Goal: Information Seeking & Learning: Check status

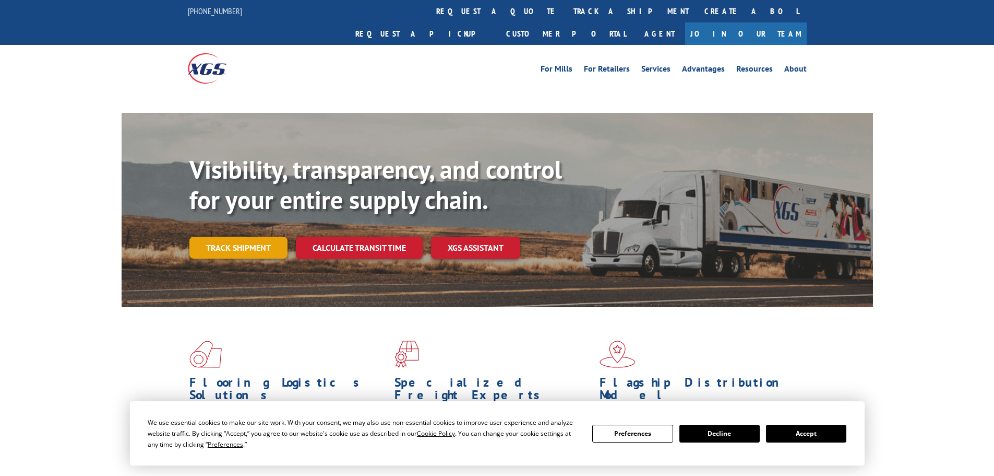
click at [212, 236] on link "Track shipment" at bounding box center [238, 247] width 98 height 22
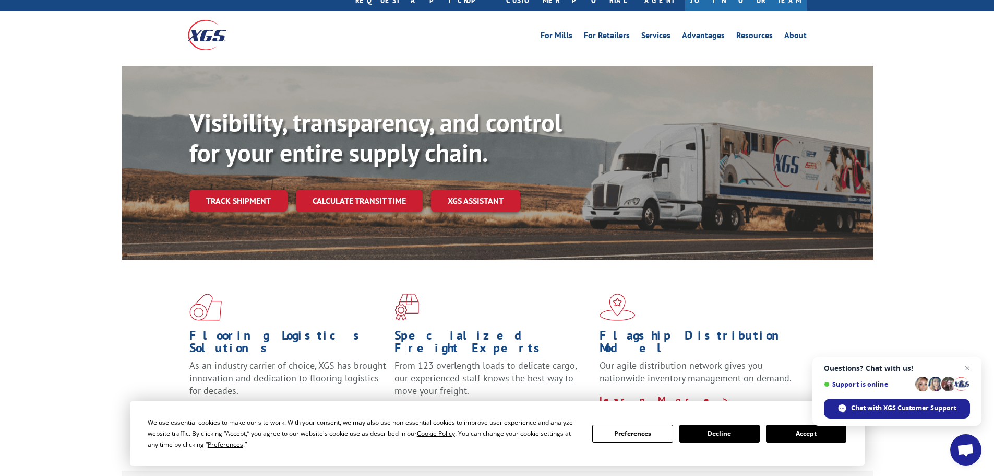
scroll to position [52, 0]
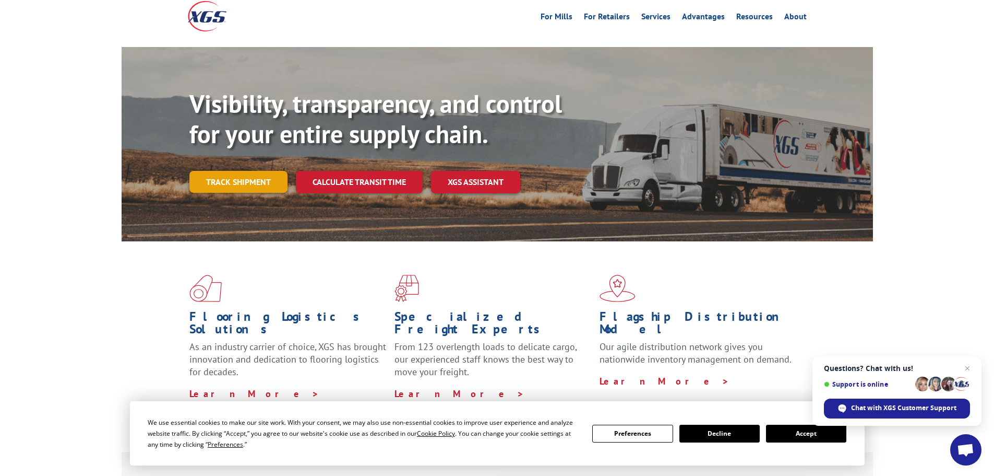
click at [263, 171] on link "Track shipment" at bounding box center [238, 182] width 98 height 22
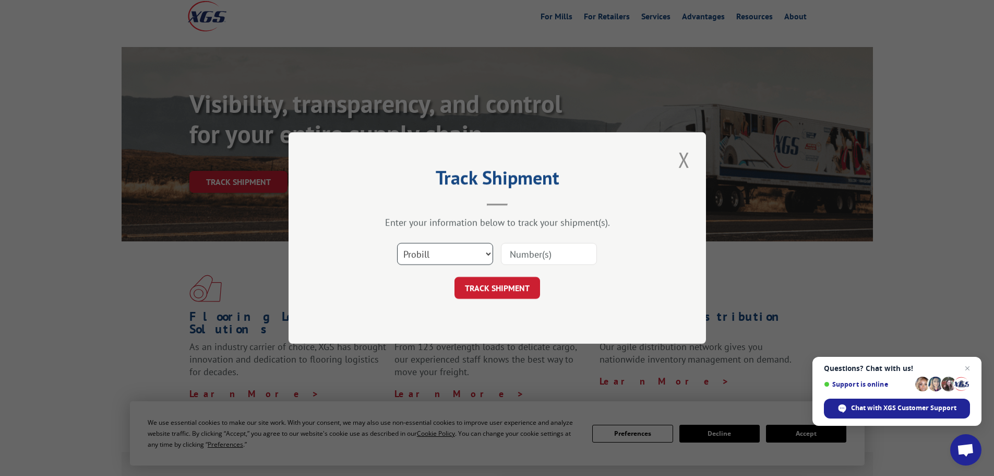
click at [459, 253] on select "Select category... Probill BOL PO" at bounding box center [445, 254] width 96 height 22
drag, startPoint x: 459, startPoint y: 253, endPoint x: 479, endPoint y: 255, distance: 20.5
click at [459, 253] on select "Select category... Probill BOL PO" at bounding box center [445, 254] width 96 height 22
click at [535, 253] on input at bounding box center [549, 254] width 96 height 22
type input "5947235"
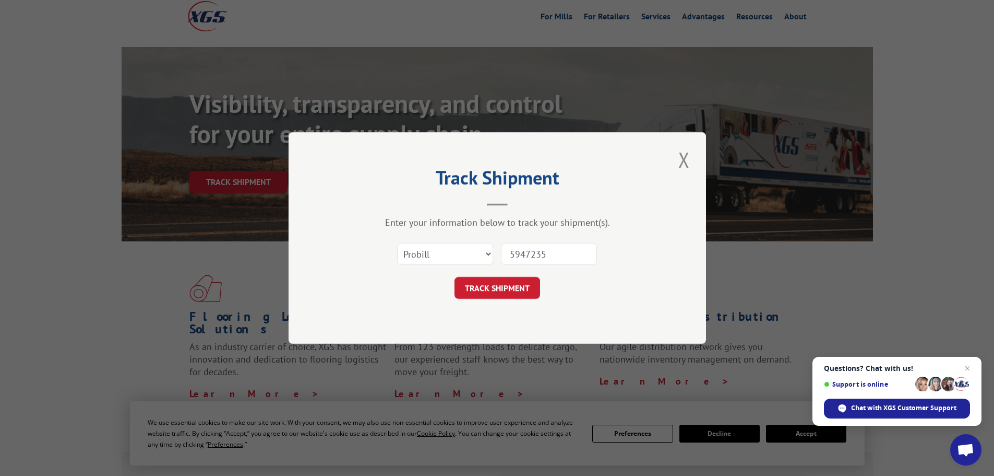
click at [455, 277] on button "TRACK SHIPMENT" at bounding box center [498, 288] width 86 height 22
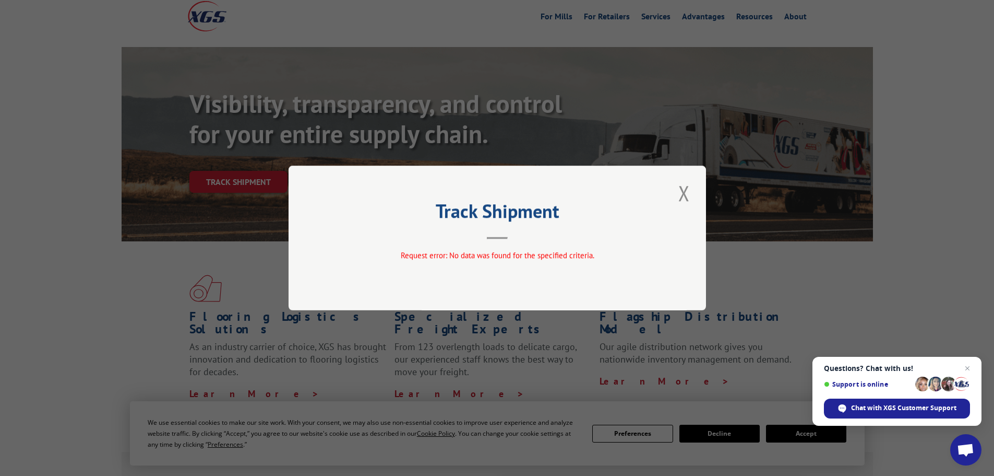
click at [681, 193] on button "Close modal" at bounding box center [685, 193] width 18 height 29
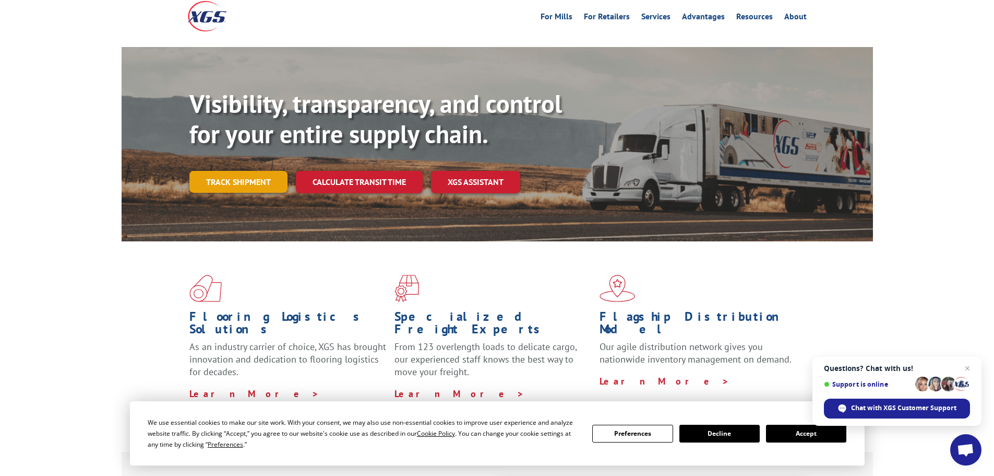
click at [242, 171] on link "Track shipment" at bounding box center [238, 182] width 98 height 22
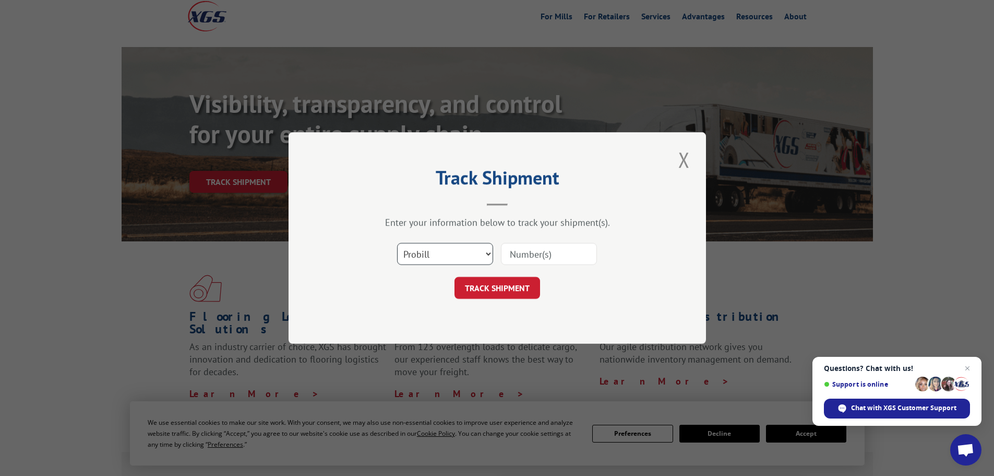
click at [464, 247] on select "Select category... Probill BOL PO" at bounding box center [445, 254] width 96 height 22
select select "po"
click at [397, 243] on select "Select category... Probill BOL PO" at bounding box center [445, 254] width 96 height 22
drag, startPoint x: 534, startPoint y: 255, endPoint x: 531, endPoint y: 248, distance: 6.6
click at [534, 252] on input at bounding box center [549, 254] width 96 height 22
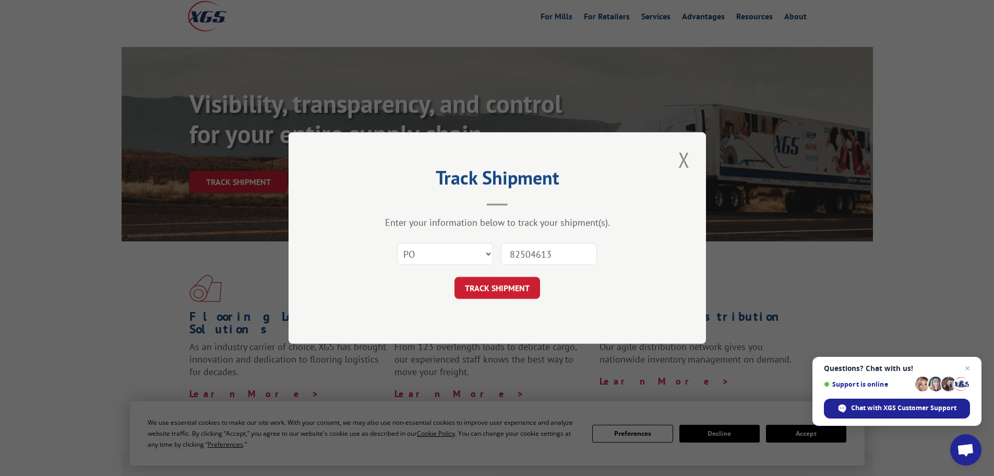
type input "82504613"
click at [455, 277] on button "TRACK SHIPMENT" at bounding box center [498, 288] width 86 height 22
